Goal: Information Seeking & Learning: Learn about a topic

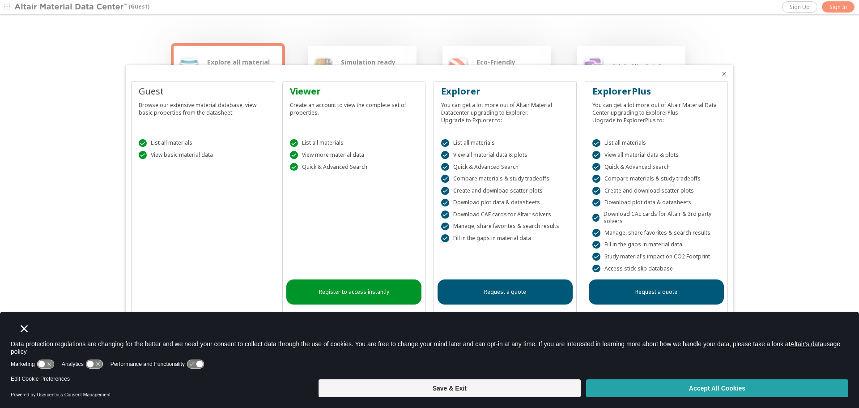
click at [695, 389] on button "Accept All Cookies" at bounding box center [717, 388] width 262 height 18
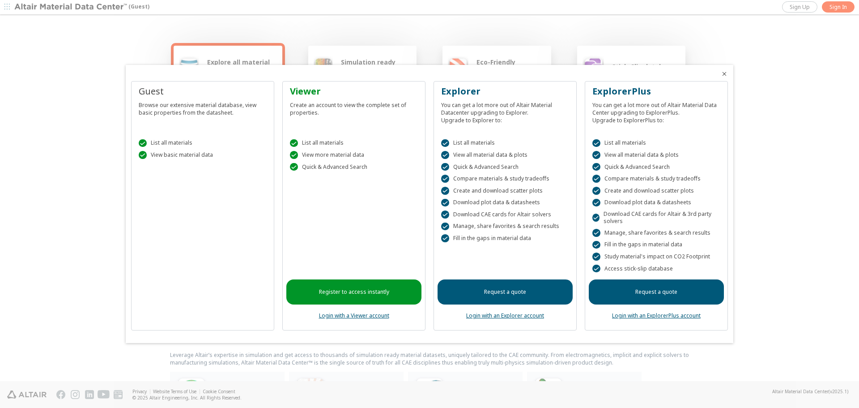
click at [65, 81] on div at bounding box center [429, 204] width 859 height 408
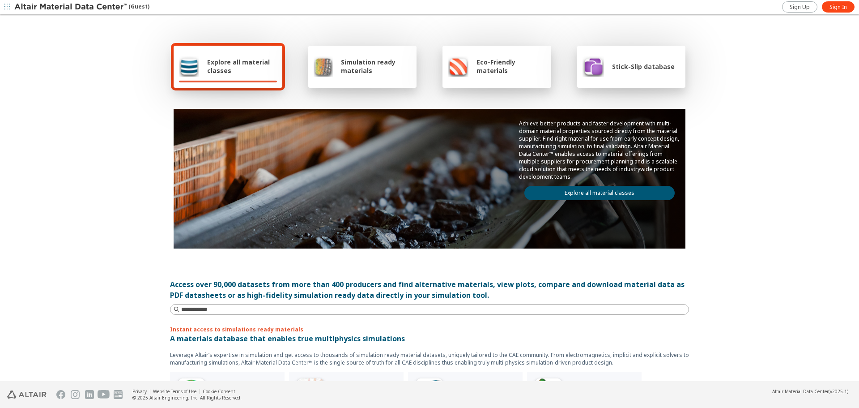
click at [250, 69] on span "Explore all material classes" at bounding box center [242, 66] width 70 height 17
click at [187, 64] on img at bounding box center [189, 65] width 20 height 21
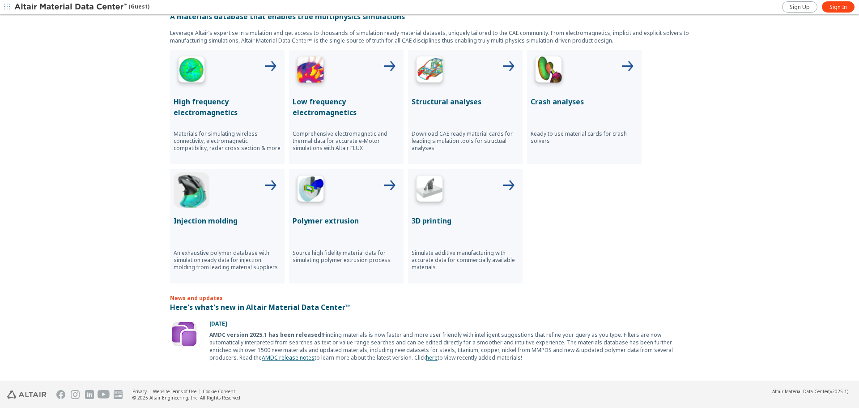
scroll to position [255, 0]
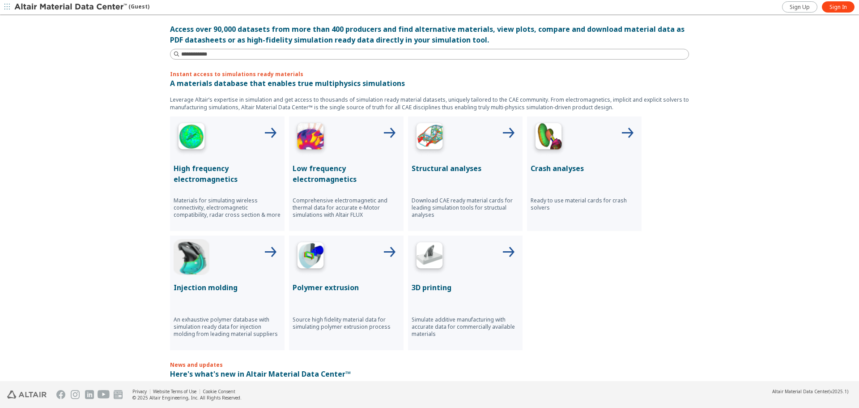
click at [433, 135] on img at bounding box center [430, 138] width 36 height 36
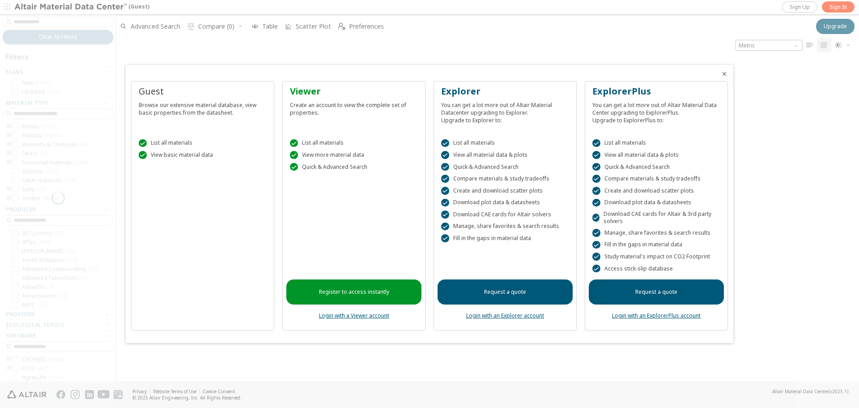
click at [339, 293] on link "Register to access instantly" at bounding box center [353, 291] width 135 height 25
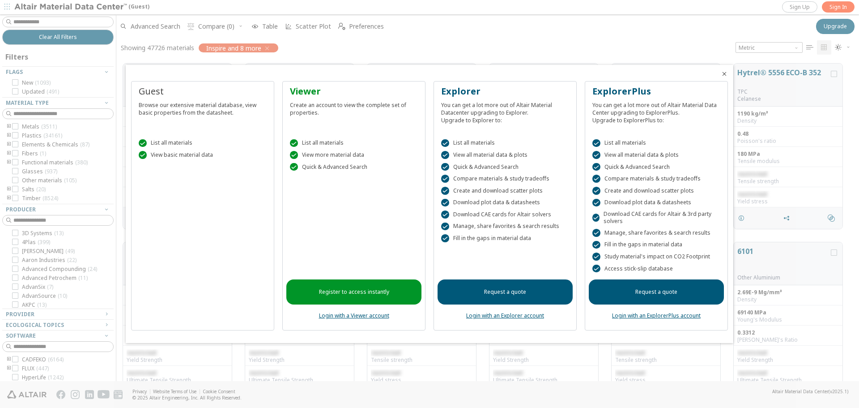
scroll to position [7, 7]
click at [575, 46] on div at bounding box center [429, 204] width 859 height 408
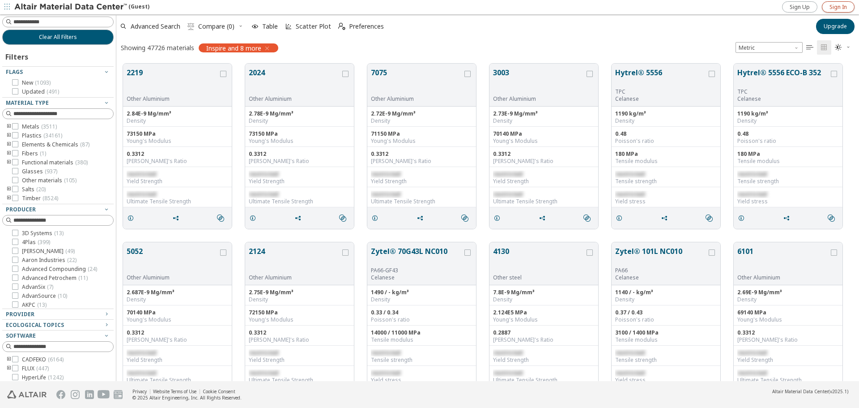
click at [834, 6] on span "Sign In" at bounding box center [837, 7] width 17 height 7
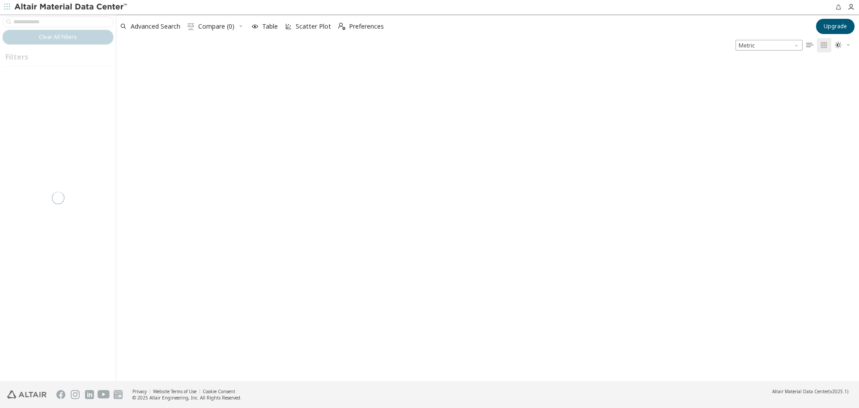
click at [245, 98] on div at bounding box center [487, 216] width 743 height 328
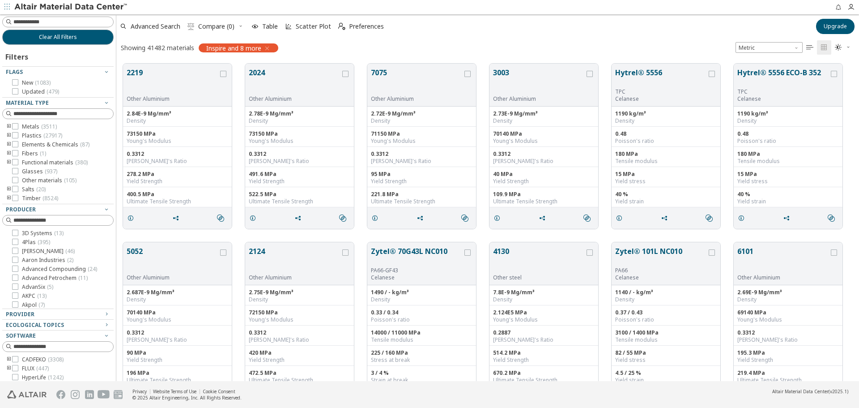
click at [9, 154] on icon "toogle group" at bounding box center [9, 153] width 6 height 7
click at [15, 153] on icon at bounding box center [15, 153] width 6 height 6
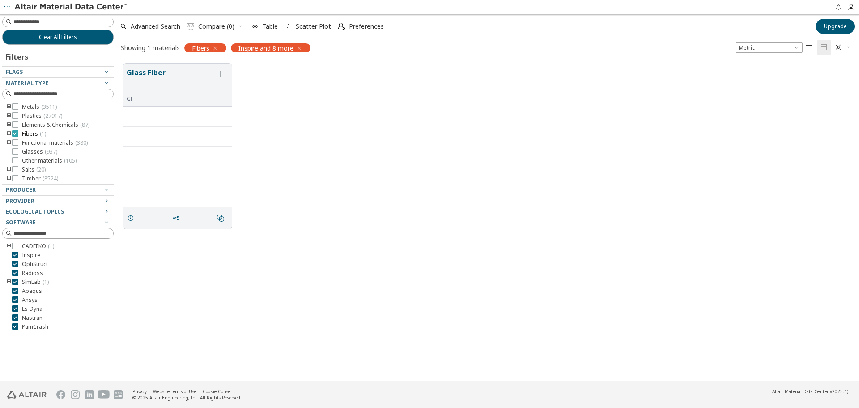
click at [13, 133] on icon at bounding box center [15, 133] width 6 height 6
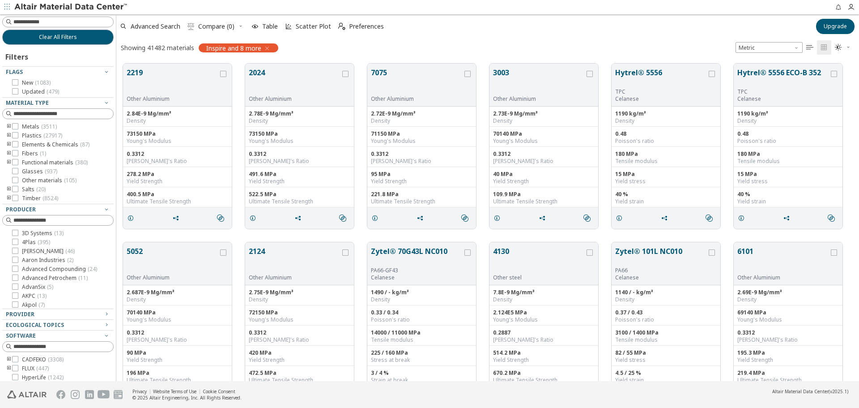
click at [8, 161] on icon "toogle group" at bounding box center [9, 162] width 6 height 7
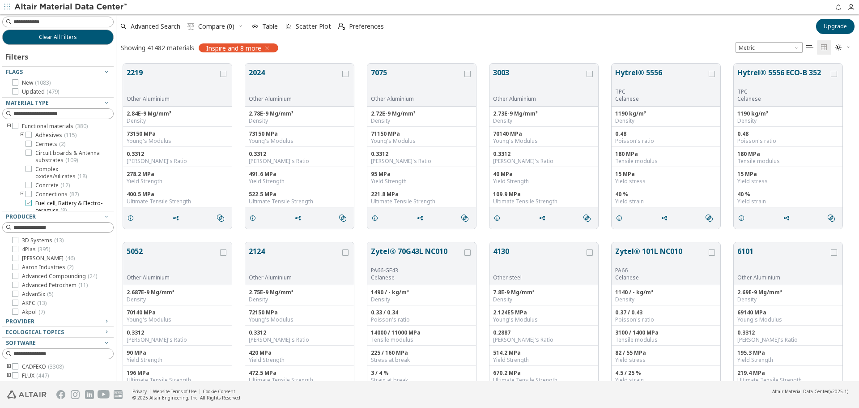
scroll to position [36, 0]
click at [9, 127] on icon "toogle group" at bounding box center [9, 126] width 6 height 7
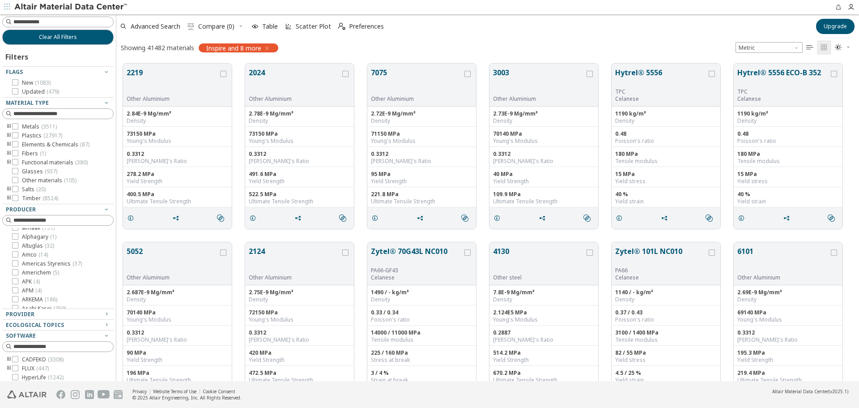
scroll to position [134, 0]
click at [78, 337] on div "Software" at bounding box center [54, 335] width 97 height 7
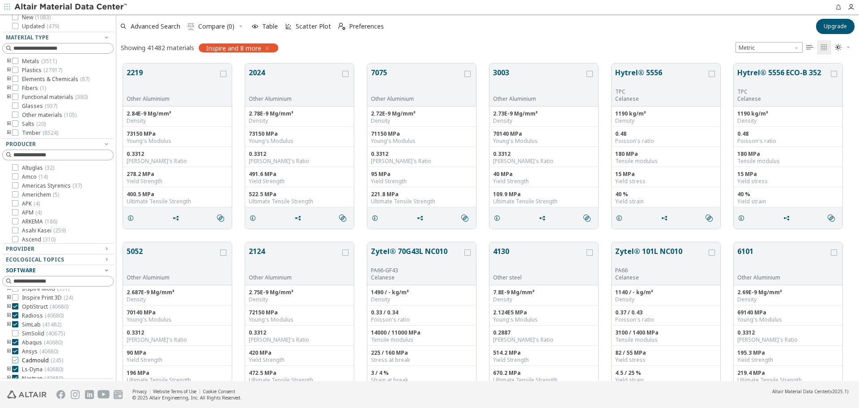
scroll to position [81, 0]
click at [15, 300] on icon at bounding box center [15, 301] width 6 height 6
click at [14, 302] on icon at bounding box center [15, 301] width 6 height 6
click at [270, 50] on icon "button" at bounding box center [267, 48] width 7 height 7
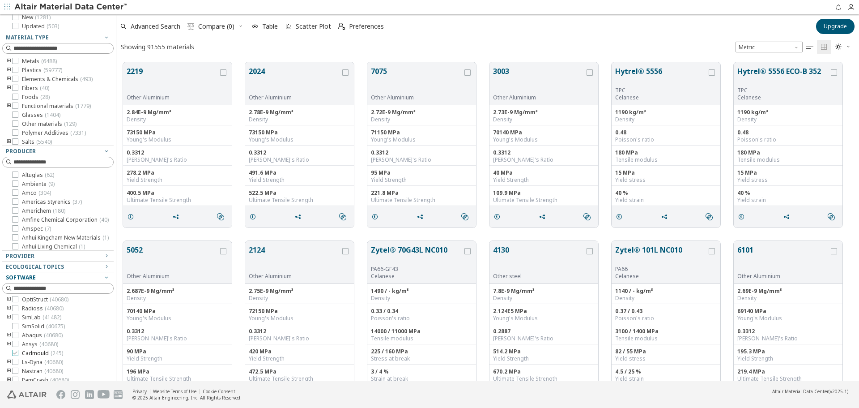
scroll to position [57, 0]
click at [15, 302] on icon at bounding box center [15, 301] width 6 height 6
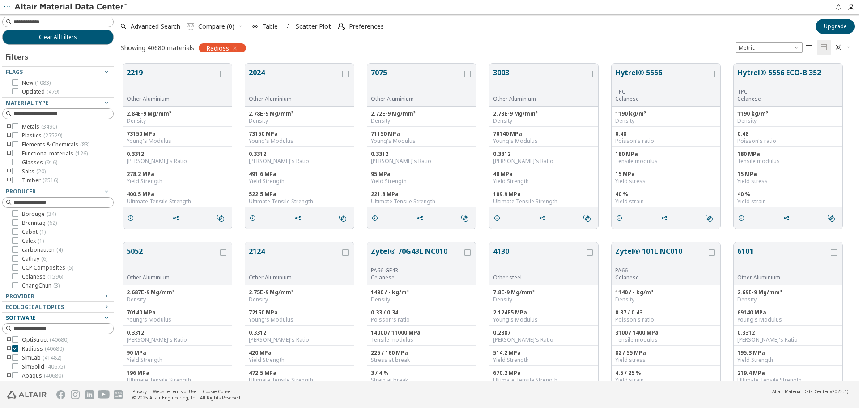
scroll to position [403, 0]
click at [85, 297] on div "Provider" at bounding box center [54, 296] width 97 height 7
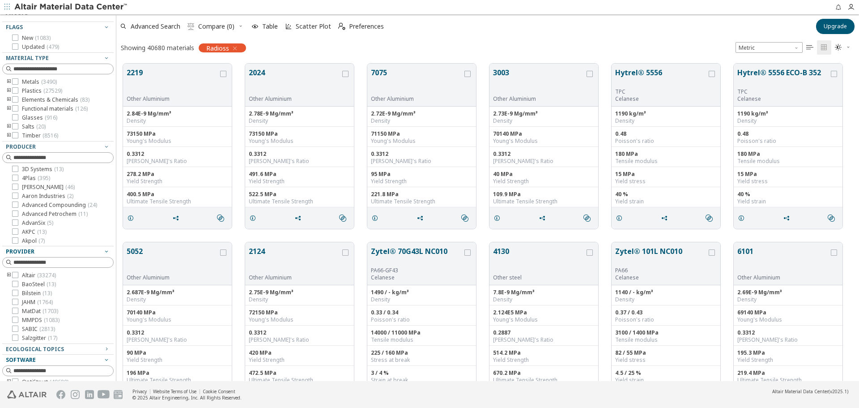
scroll to position [0, 0]
